Goal: Find contact information: Find contact information

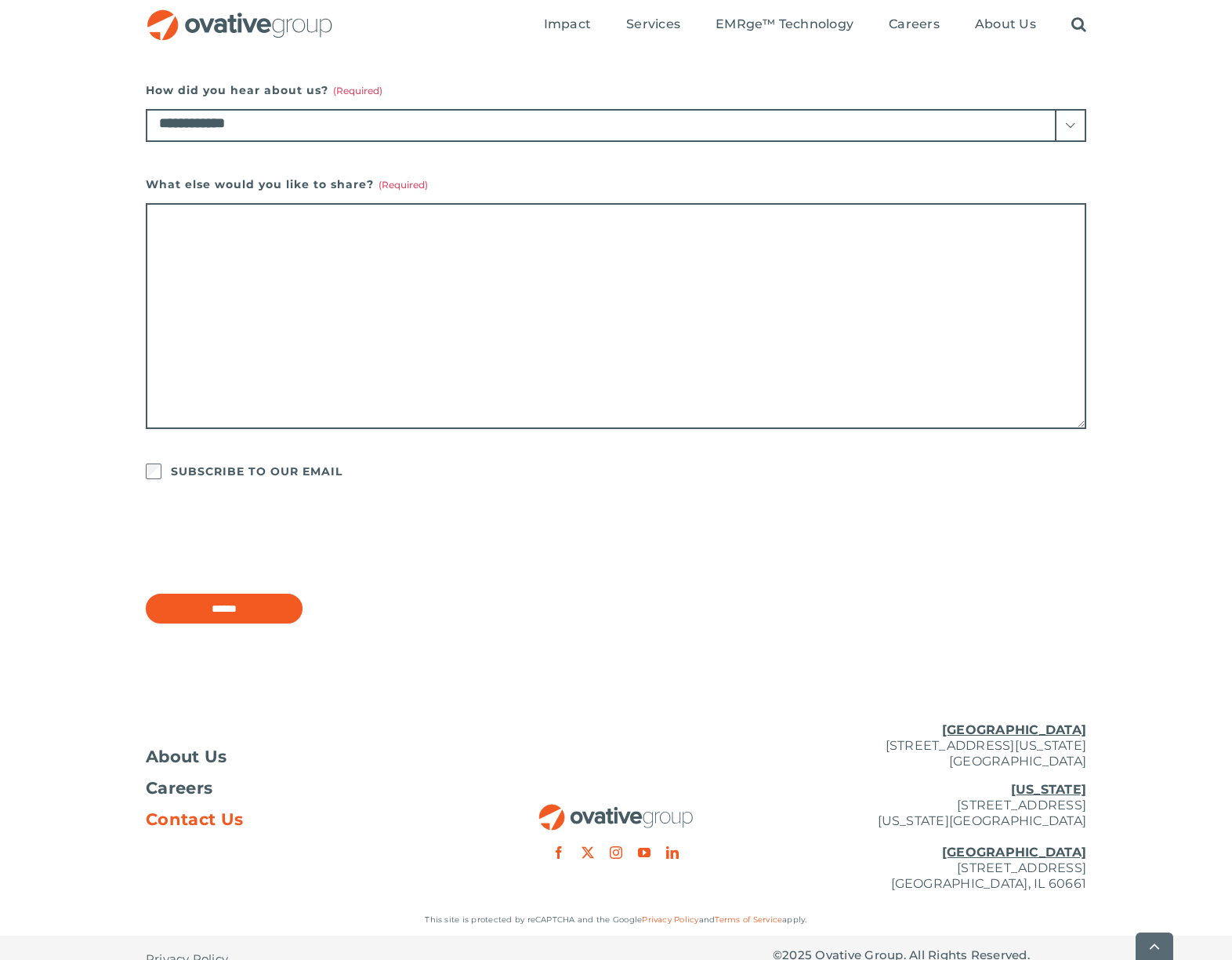
scroll to position [974, 0]
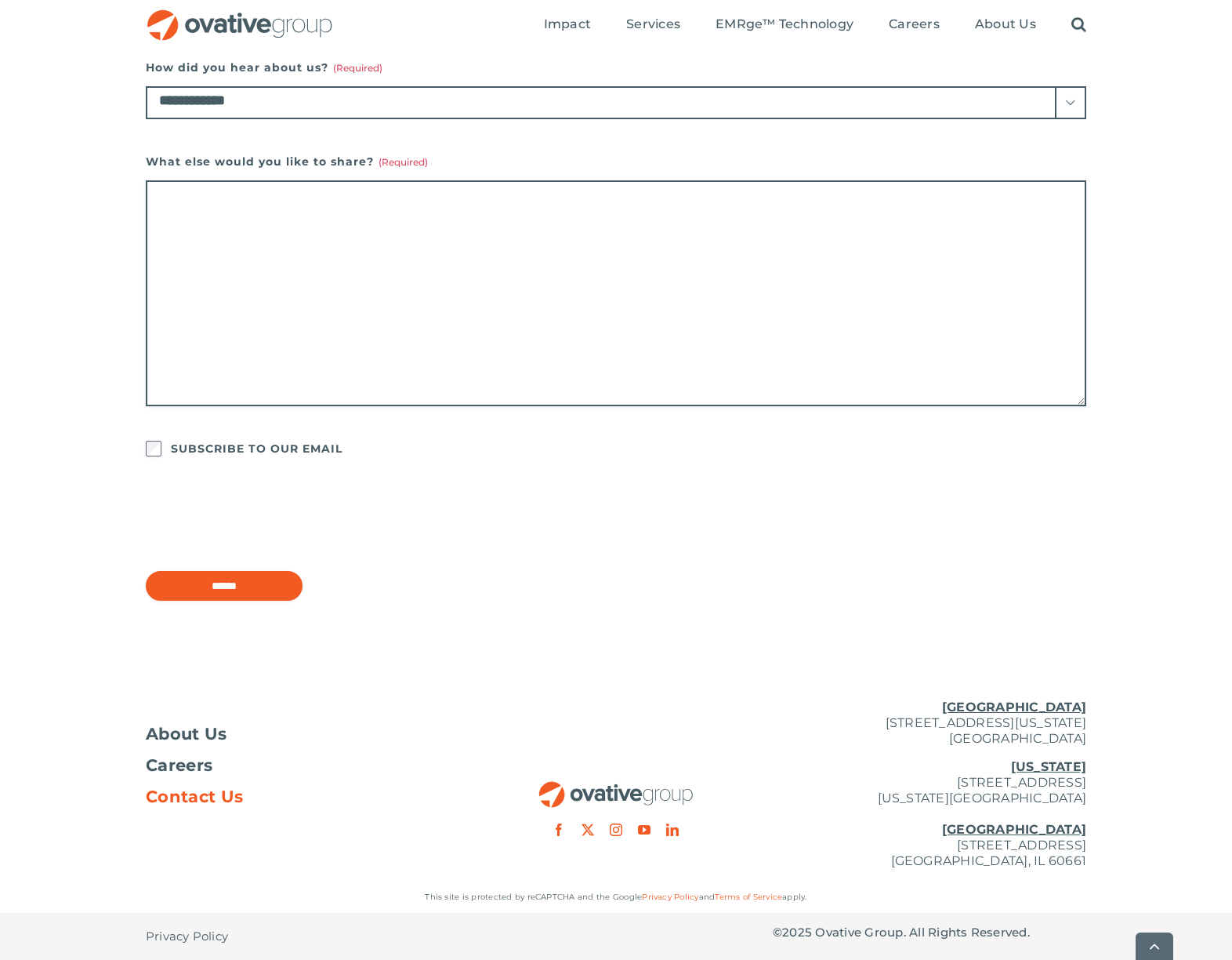
click at [1028, 704] on u "[GEOGRAPHIC_DATA]" at bounding box center [1014, 706] width 145 height 15
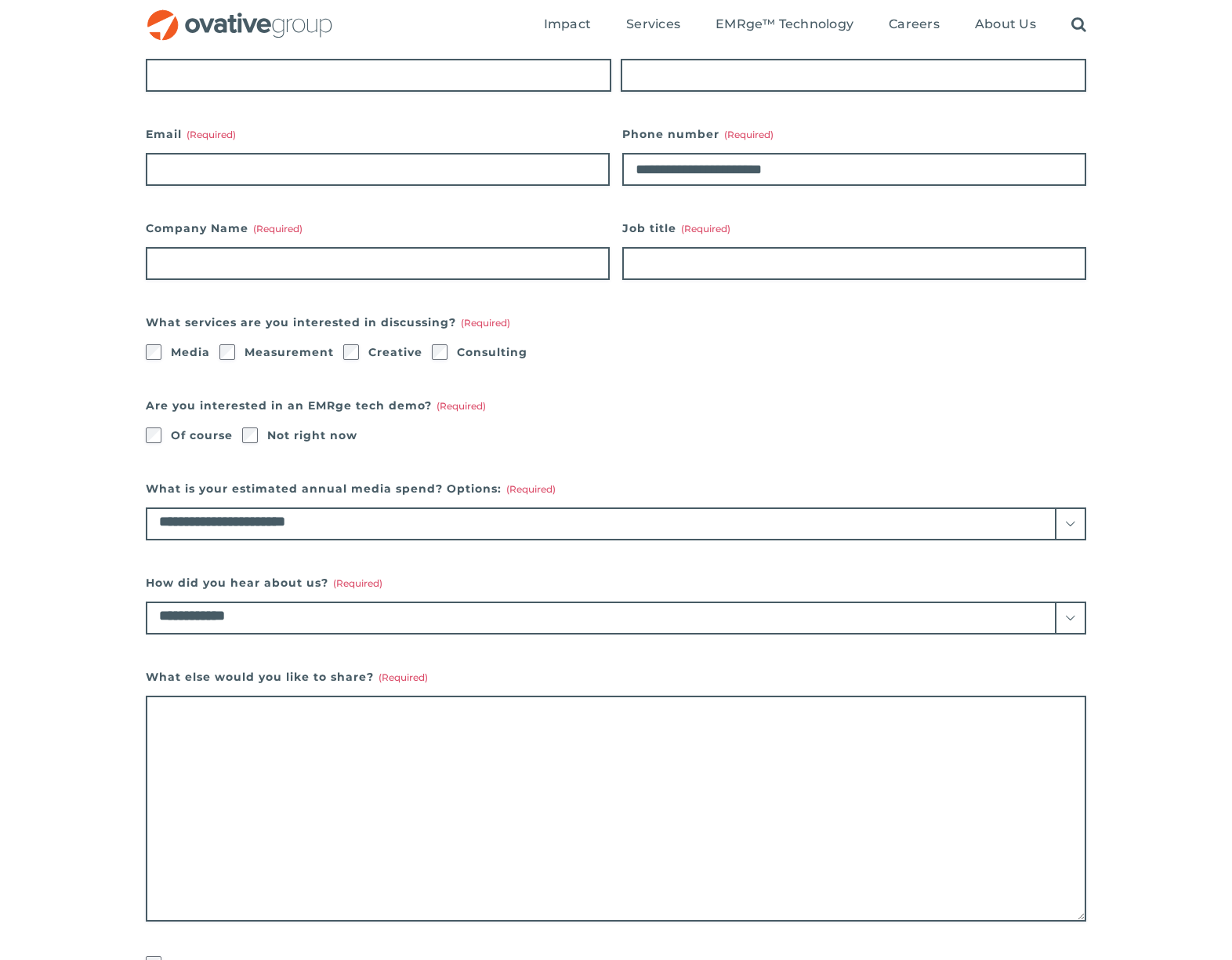
scroll to position [0, 0]
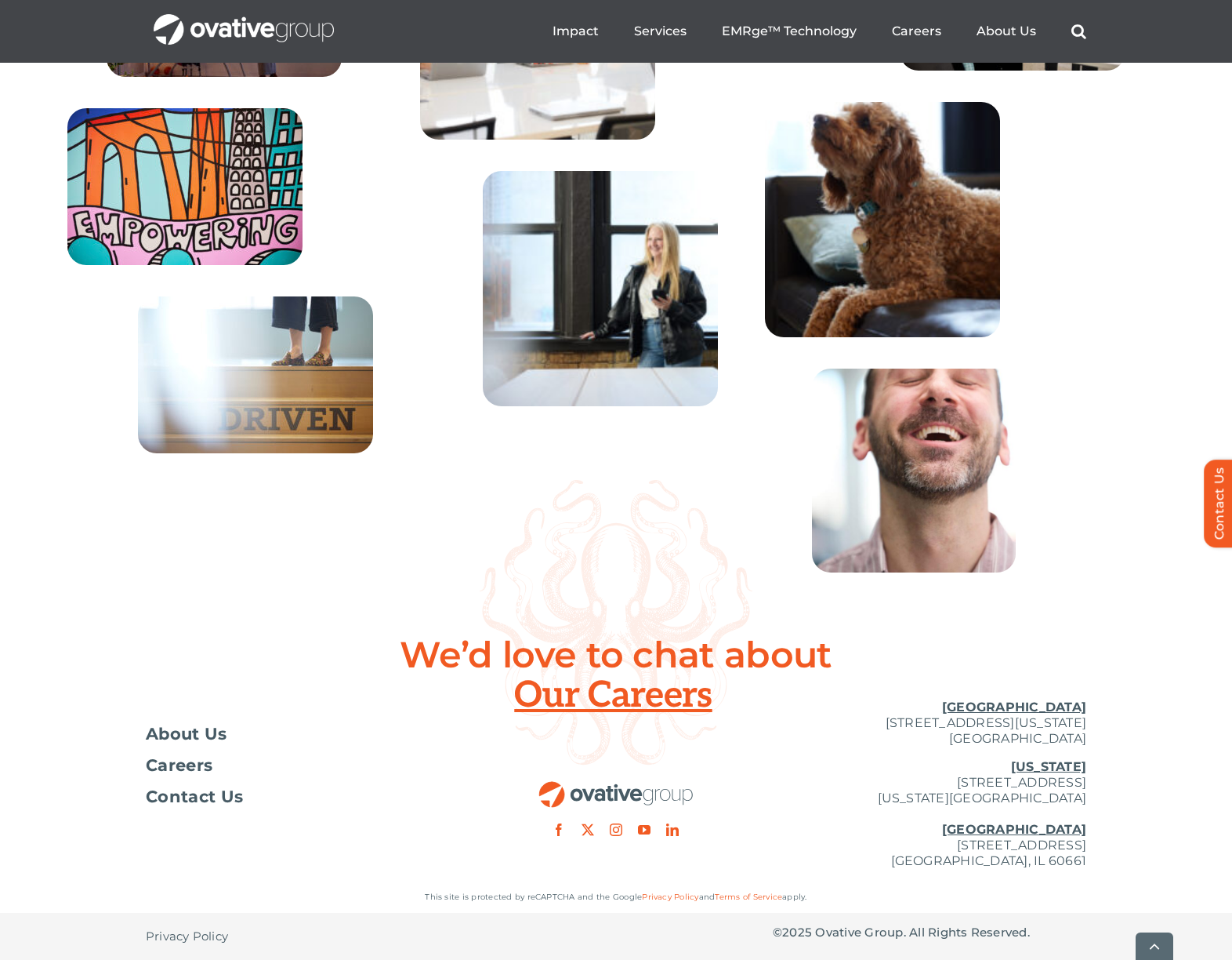
scroll to position [5640, 0]
click at [203, 801] on span "Contact Us" at bounding box center [194, 797] width 98 height 16
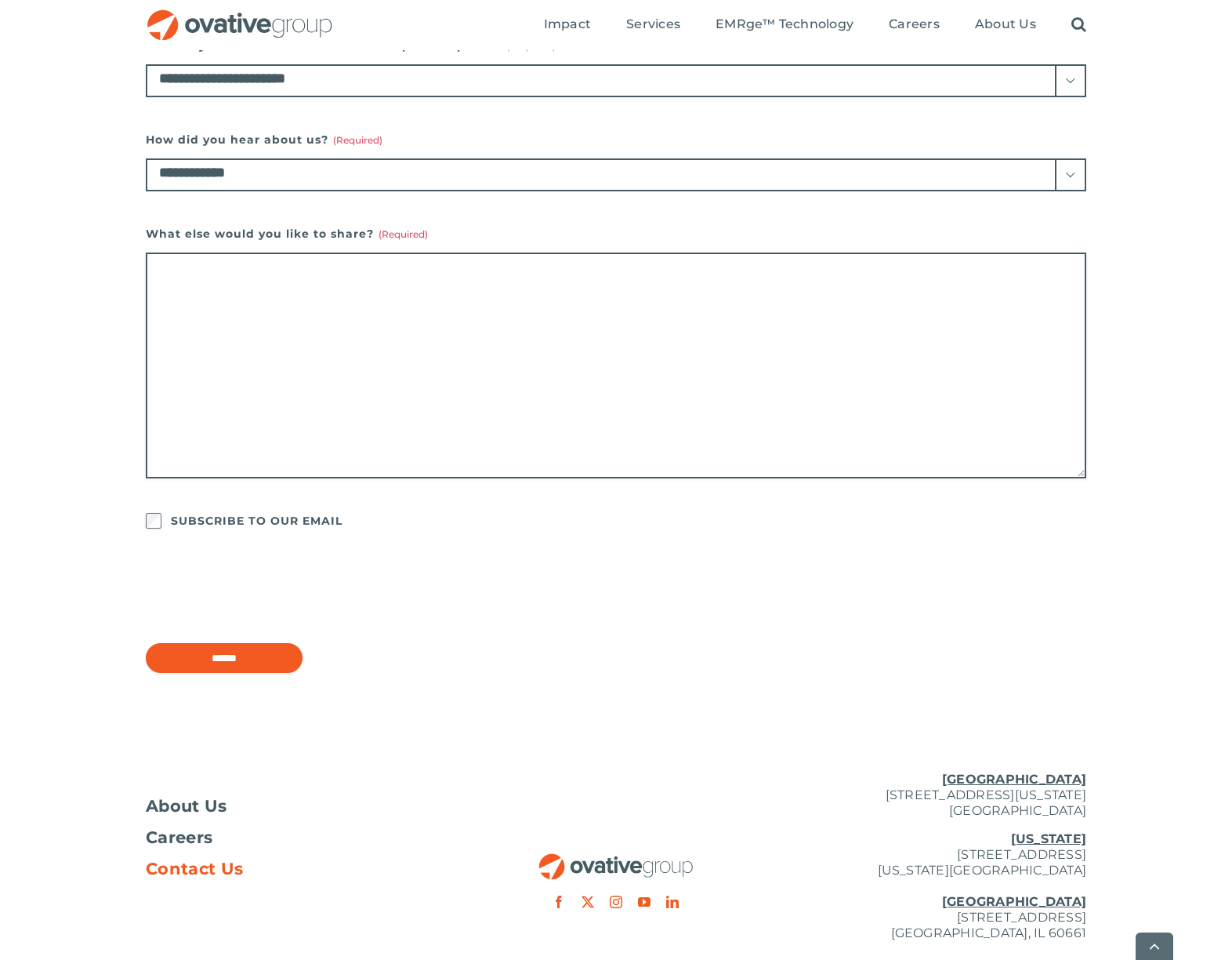
scroll to position [974, 0]
